Goal: Use online tool/utility: Utilize a website feature to perform a specific function

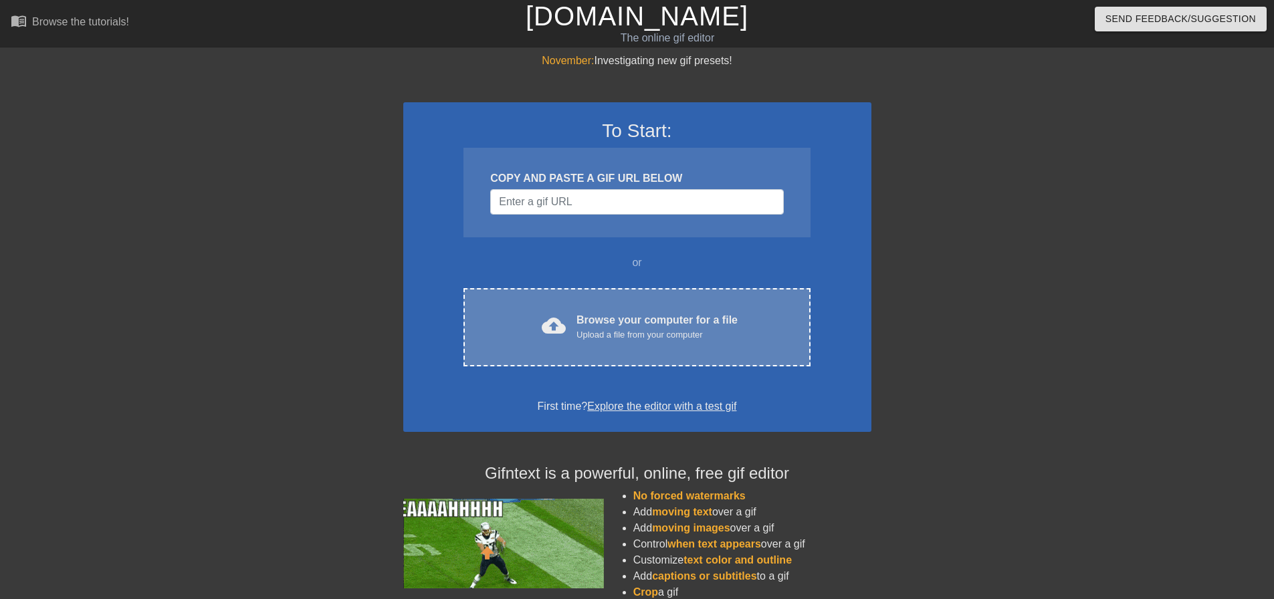
click at [661, 328] on div "Upload a file from your computer" at bounding box center [656, 334] width 161 height 13
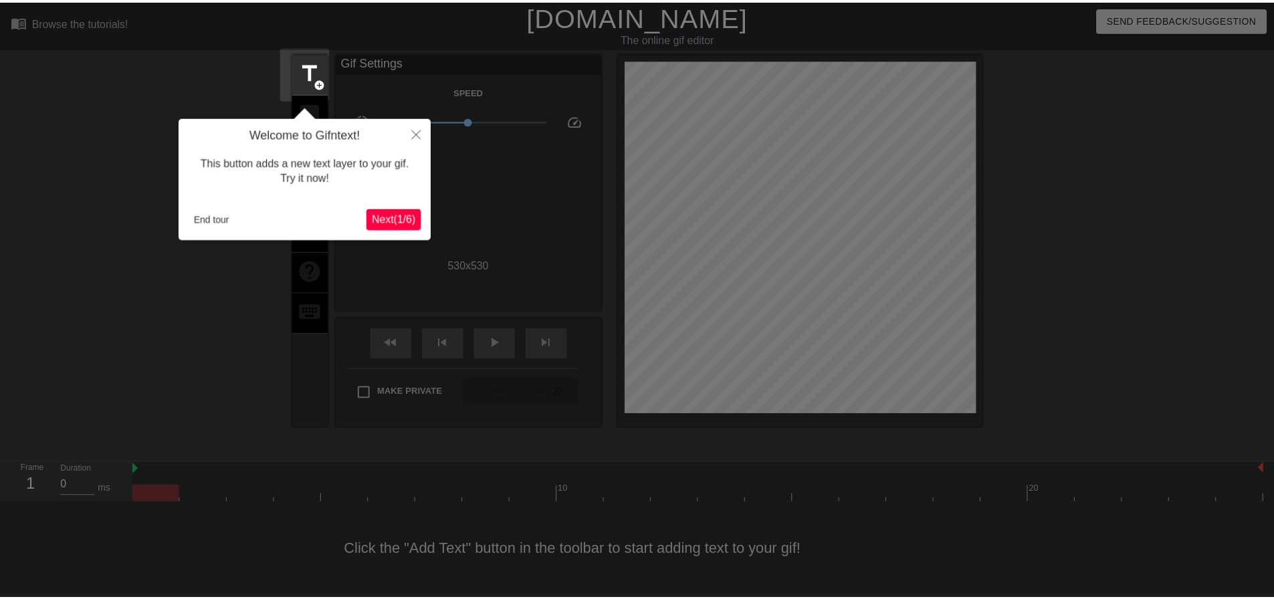
scroll to position [7, 0]
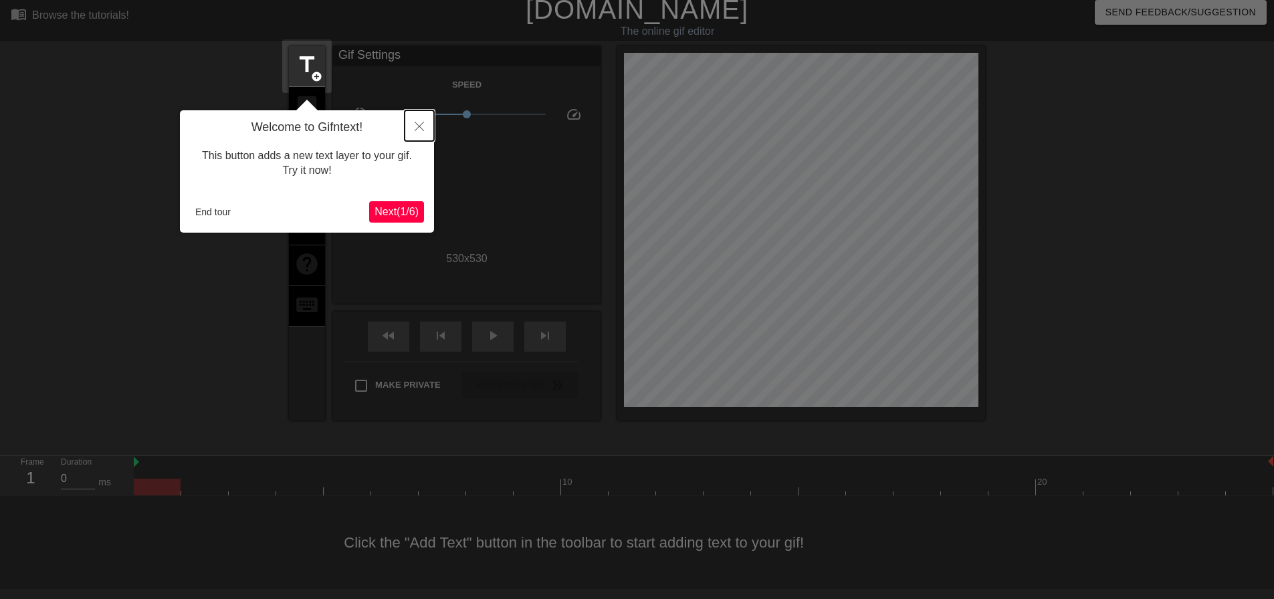
click at [419, 128] on icon "Close" at bounding box center [419, 126] width 9 height 9
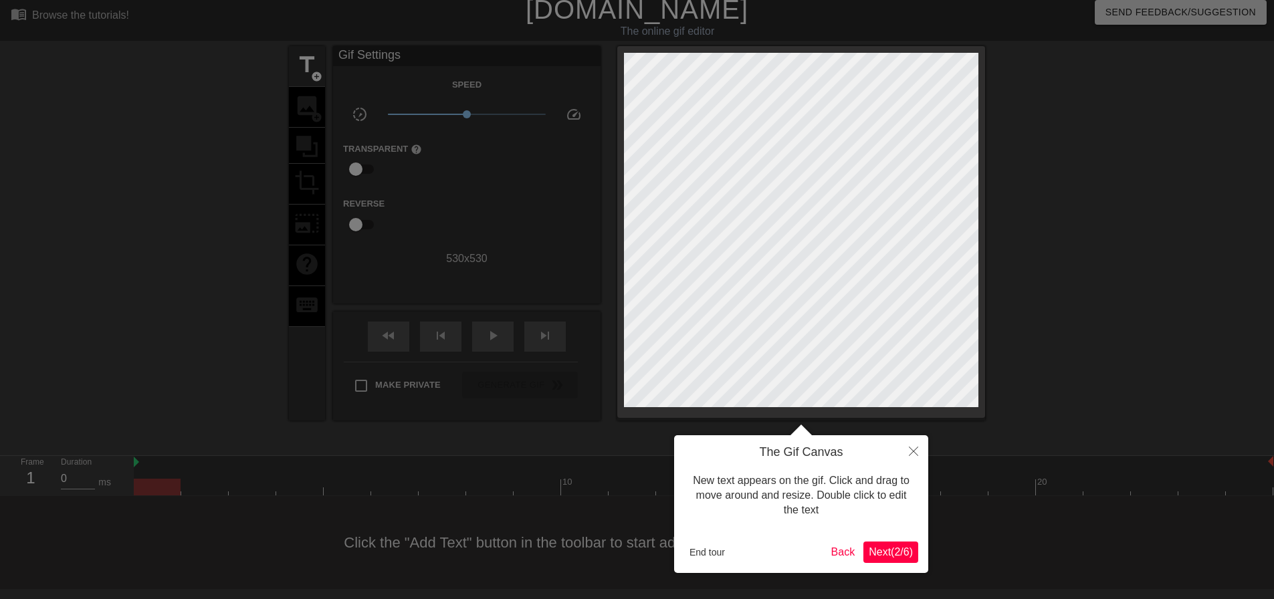
scroll to position [0, 0]
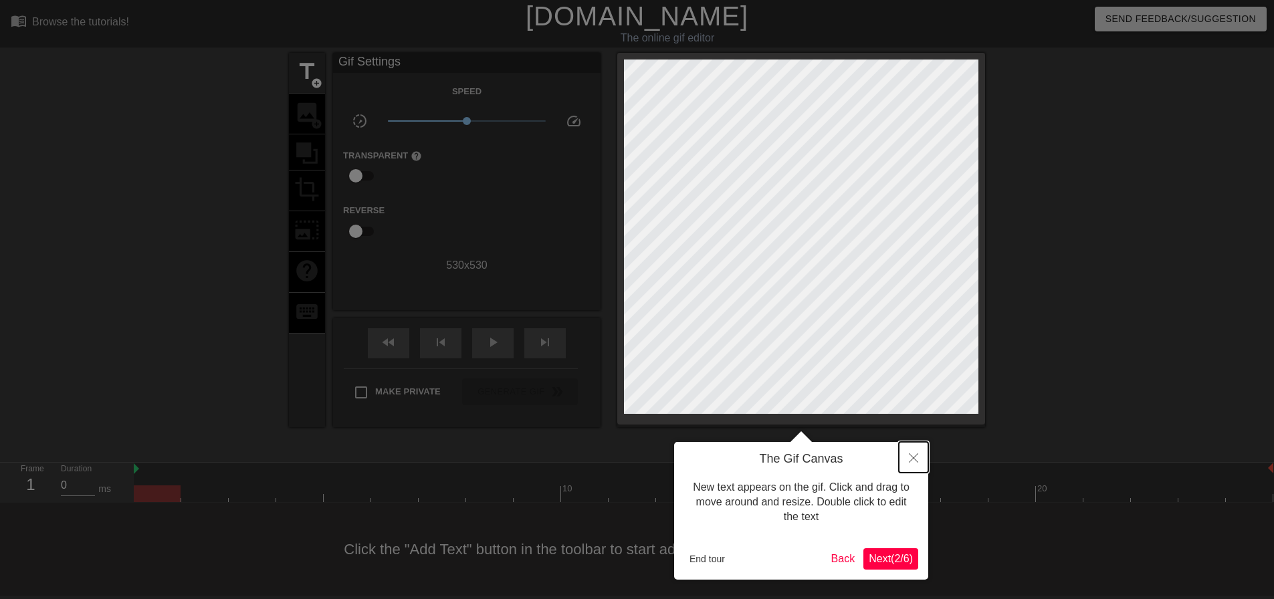
click at [911, 457] on icon "Close" at bounding box center [913, 457] width 9 height 9
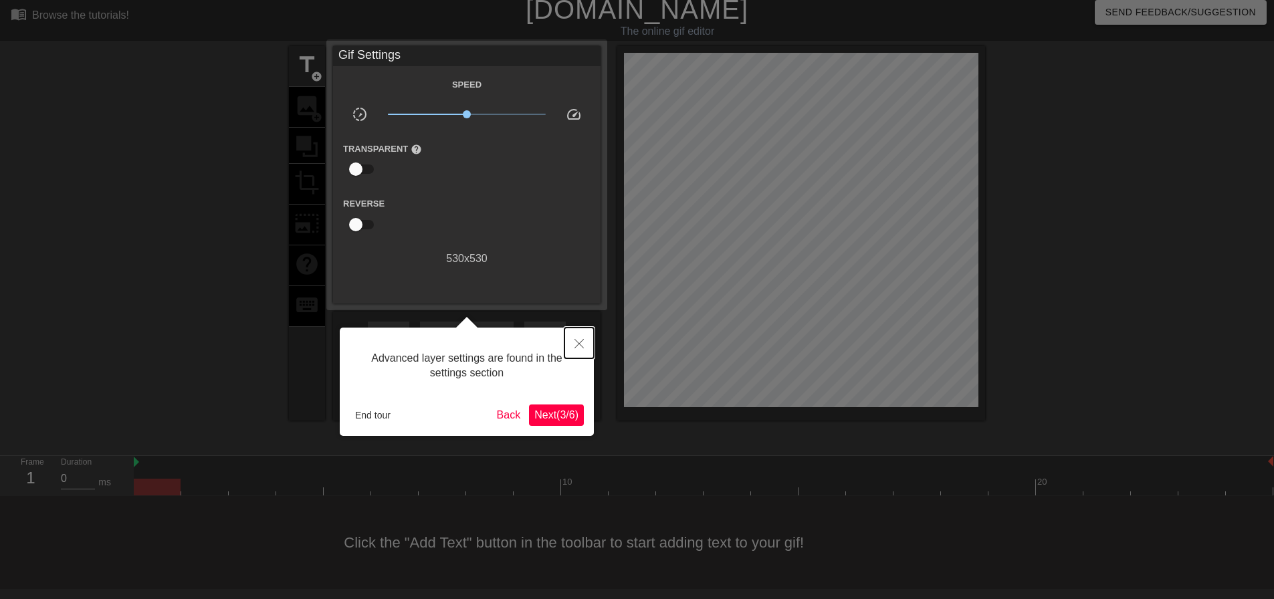
click at [580, 342] on icon "Close" at bounding box center [578, 343] width 9 height 9
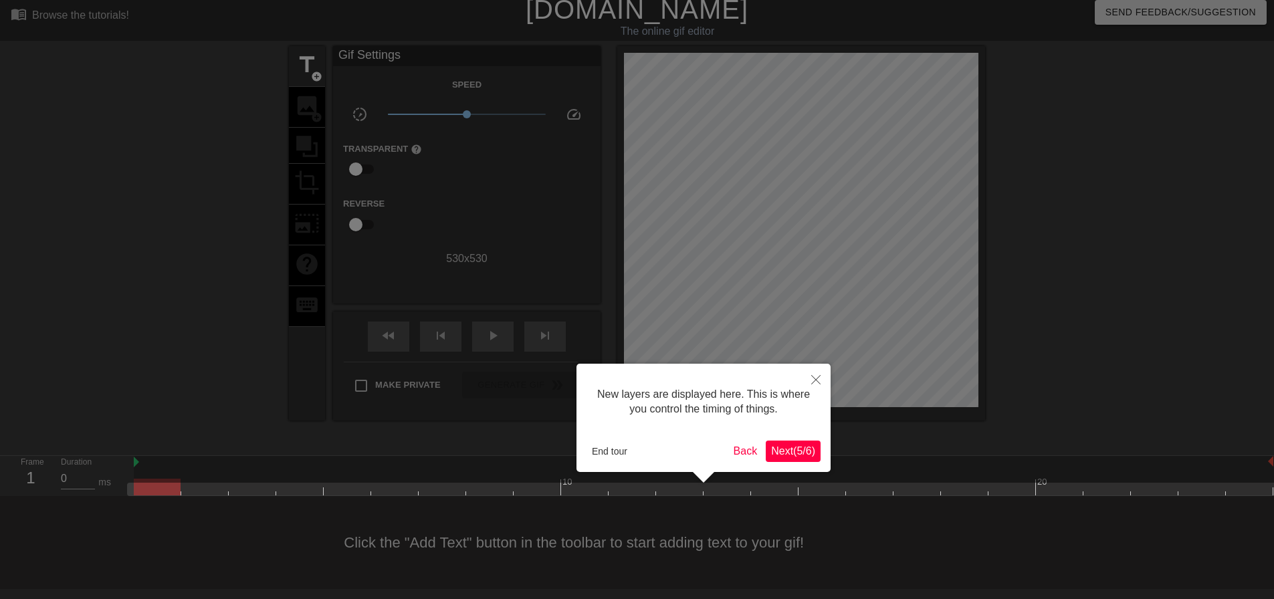
scroll to position [11, 0]
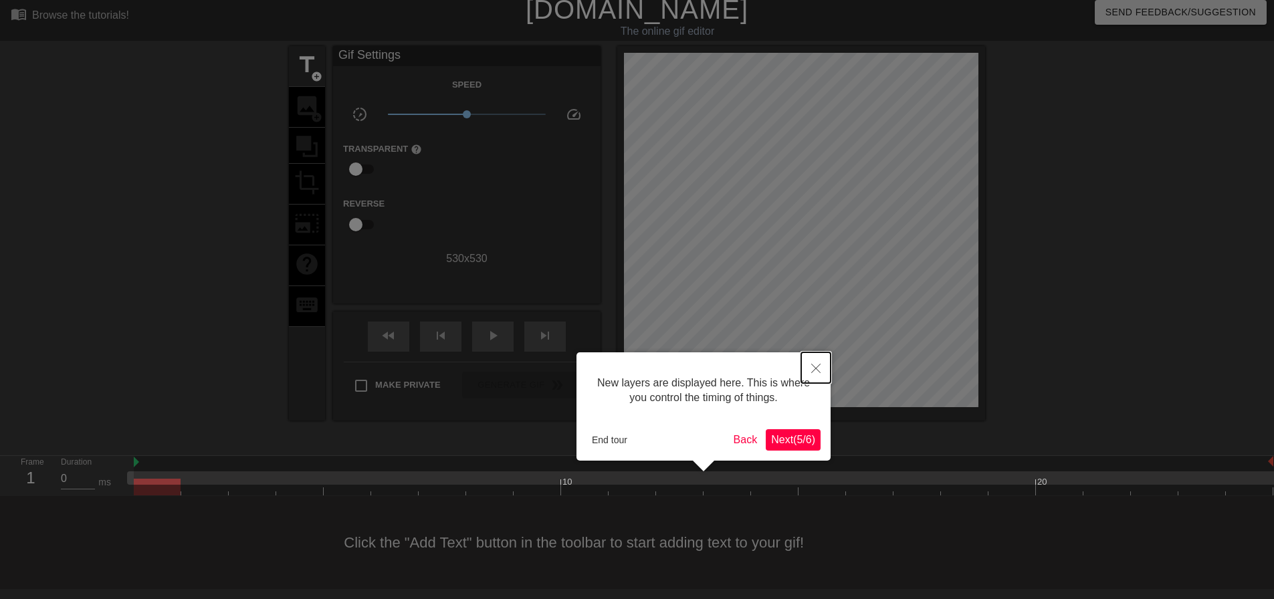
click at [814, 370] on icon "Close" at bounding box center [815, 368] width 9 height 9
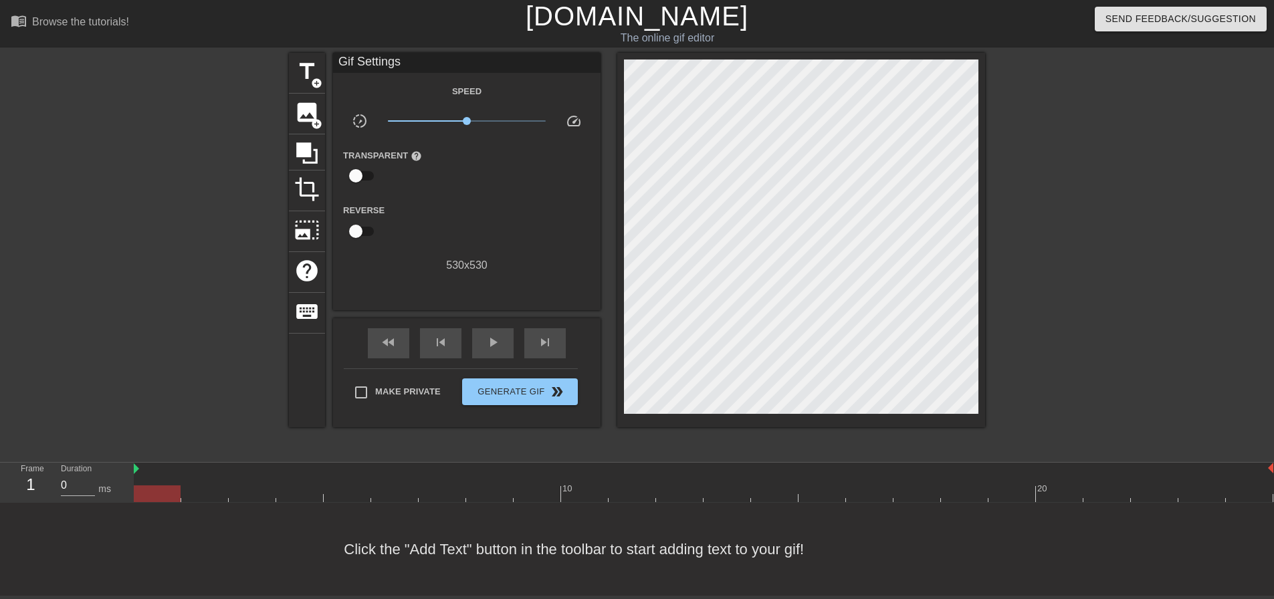
click at [493, 351] on div "fast_rewind skip_previous play_arrow skip_next" at bounding box center [467, 343] width 218 height 50
click at [493, 342] on span "play_arrow" at bounding box center [493, 342] width 16 height 16
click at [493, 342] on span "pause" at bounding box center [493, 342] width 16 height 16
drag, startPoint x: 467, startPoint y: 114, endPoint x: 489, endPoint y: 114, distance: 22.7
click at [489, 117] on span "x1.93" at bounding box center [489, 121] width 8 height 8
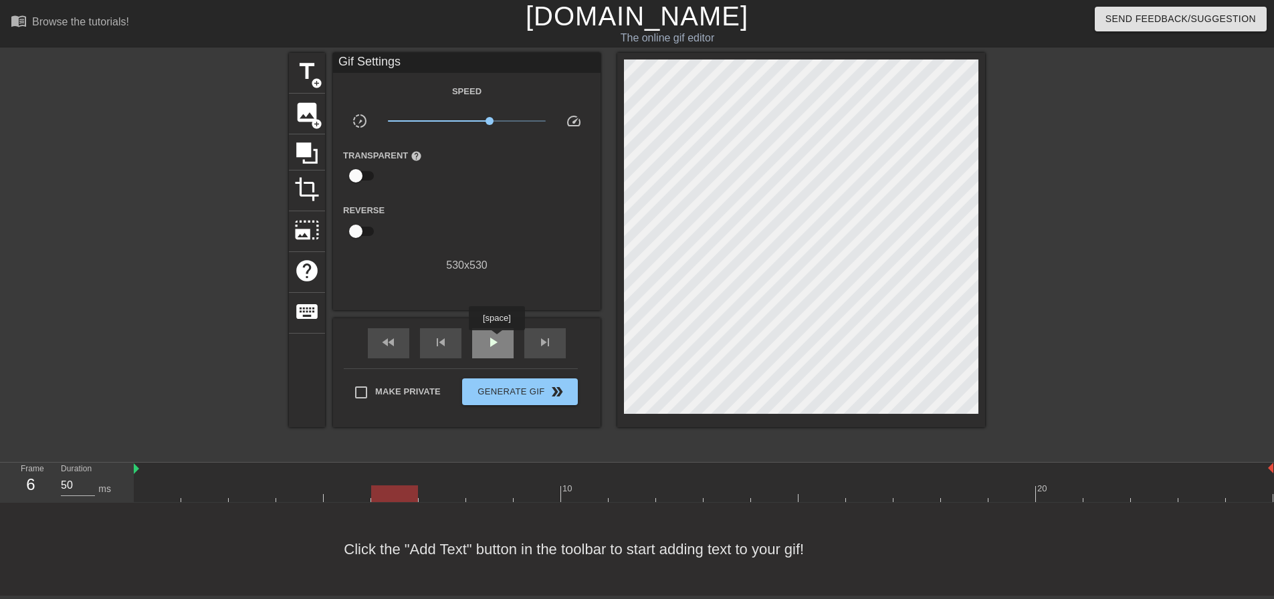
click at [496, 340] on span "play_arrow" at bounding box center [493, 342] width 16 height 16
click at [496, 340] on span "pause" at bounding box center [493, 342] width 16 height 16
drag, startPoint x: 491, startPoint y: 115, endPoint x: 522, endPoint y: 117, distance: 31.5
click at [522, 117] on span "x5.01" at bounding box center [522, 121] width 8 height 8
click at [490, 334] on span "play_arrow" at bounding box center [493, 342] width 16 height 16
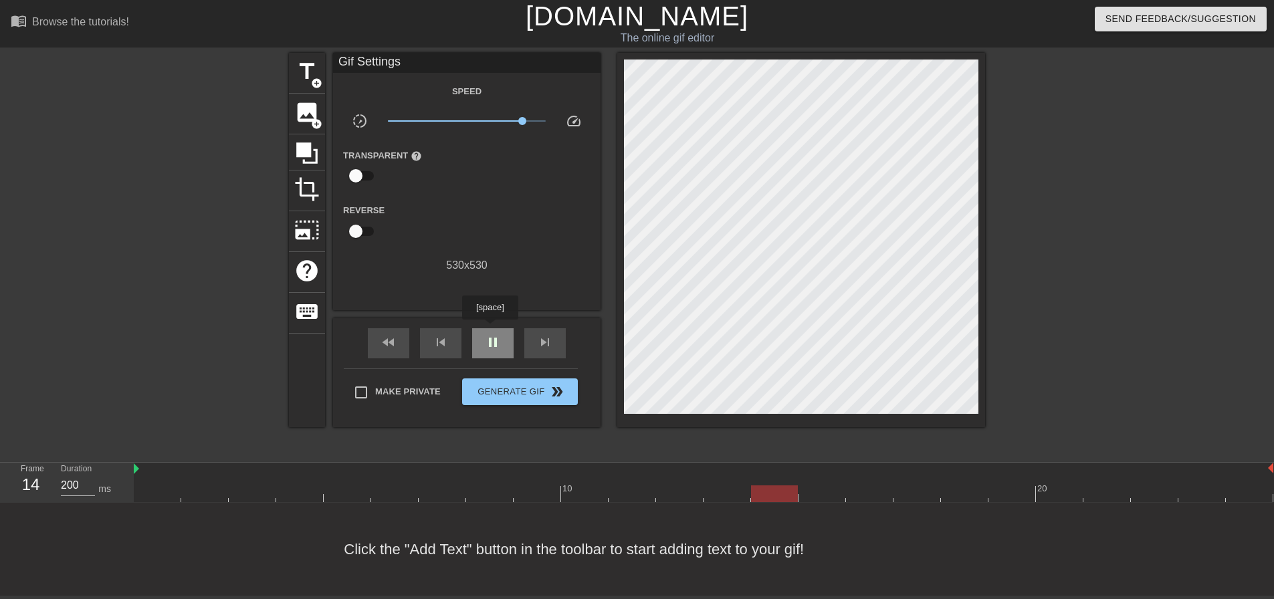
click at [489, 334] on span "pause" at bounding box center [493, 342] width 16 height 16
drag, startPoint x: 522, startPoint y: 113, endPoint x: 500, endPoint y: 113, distance: 22.1
click at [500, 117] on span "x2.66" at bounding box center [500, 121] width 8 height 8
click at [490, 338] on span "play_arrow" at bounding box center [493, 342] width 16 height 16
click at [489, 336] on span "pause" at bounding box center [493, 342] width 16 height 16
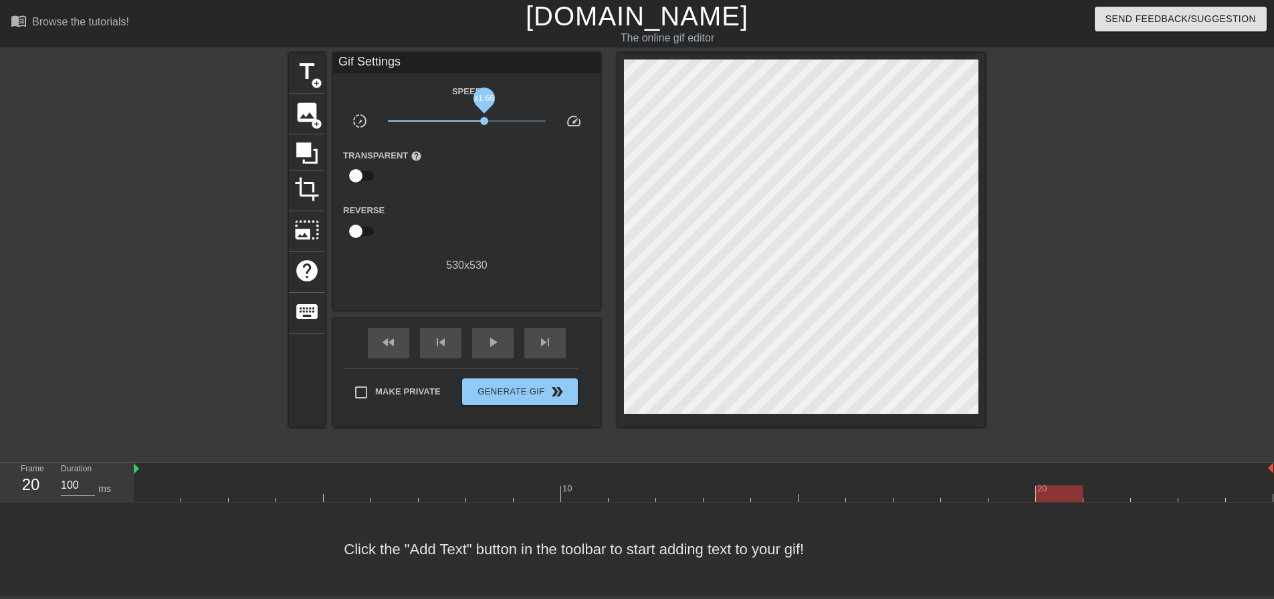
drag, startPoint x: 497, startPoint y: 114, endPoint x: 484, endPoint y: 115, distance: 12.7
click at [484, 117] on span "x1.66" at bounding box center [484, 121] width 8 height 8
click at [485, 334] on span "play_arrow" at bounding box center [493, 342] width 16 height 16
click at [487, 334] on span "pause" at bounding box center [493, 342] width 16 height 16
click at [492, 347] on div "play_arrow" at bounding box center [492, 343] width 41 height 30
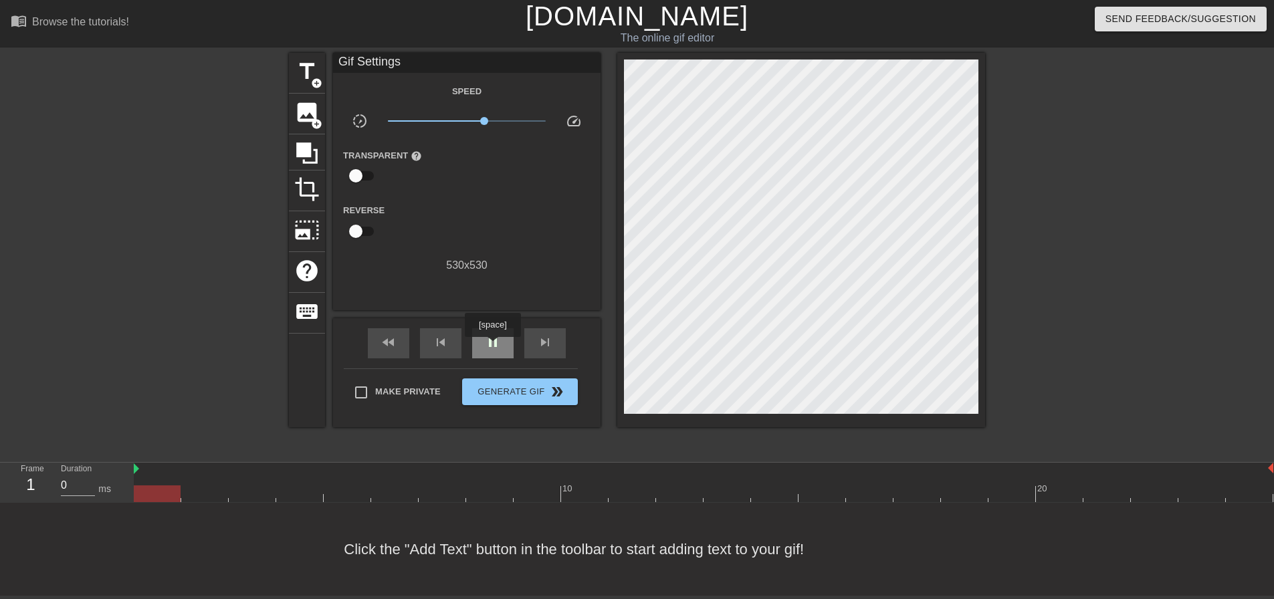
type input "50"
click at [492, 346] on div "pause" at bounding box center [492, 343] width 41 height 30
